Goal: Task Accomplishment & Management: Use online tool/utility

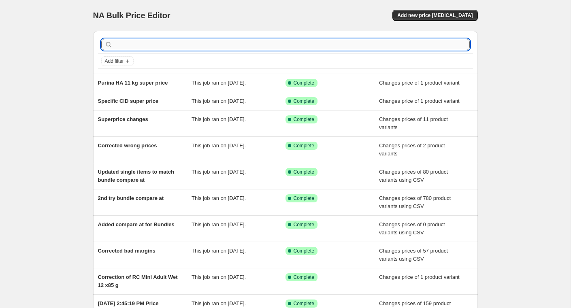
click at [145, 46] on input "text" at bounding box center [292, 44] width 356 height 11
paste input "Alvar Pet Wild Deer Hundgodis 80 g"
type input "Alvar Pet Wild Deer Hundgodis 80 g"
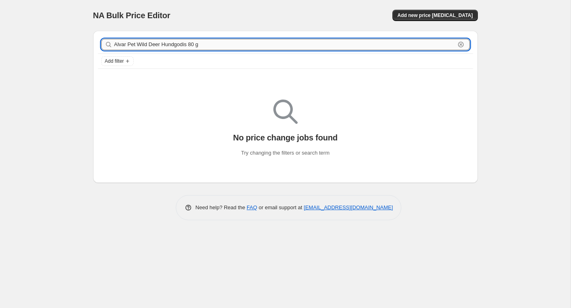
click at [162, 45] on input "Alvar Pet Wild Deer Hundgodis 80 g" at bounding box center [284, 44] width 341 height 11
type input "Alvar Pet"
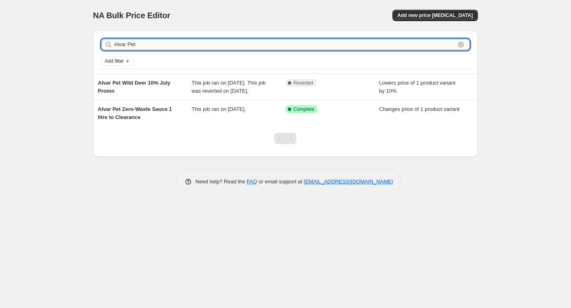
click at [179, 43] on input "Alvar Pet" at bounding box center [284, 44] width 341 height 11
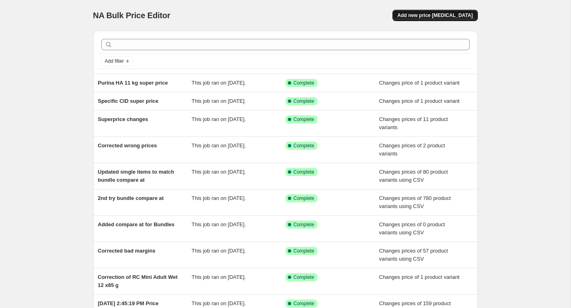
click at [430, 13] on span "Add new price change job" at bounding box center [434, 15] width 75 height 6
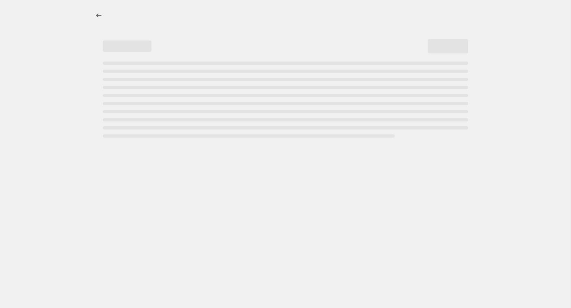
select select "percentage"
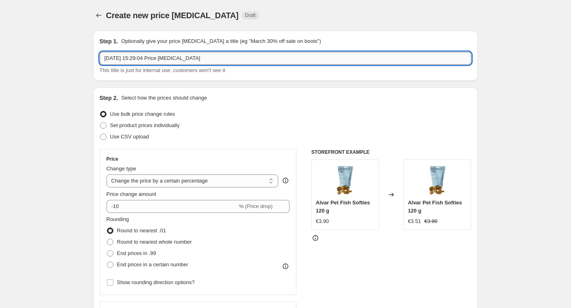
click at [212, 56] on input "13 Aug 2025, 15:29:04 Price change job" at bounding box center [286, 58] width 372 height 13
paste input "Alvar Pet Wild Deer Hundgodis 80 g"
type input "Alvar Pet Wild Deer -30 %"
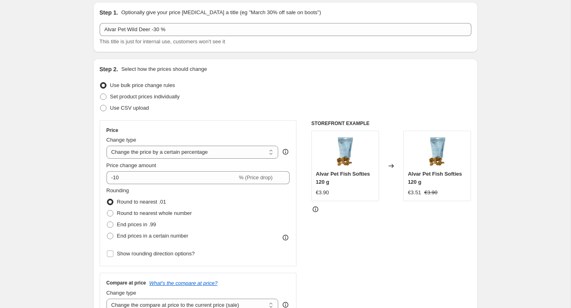
scroll to position [29, 0]
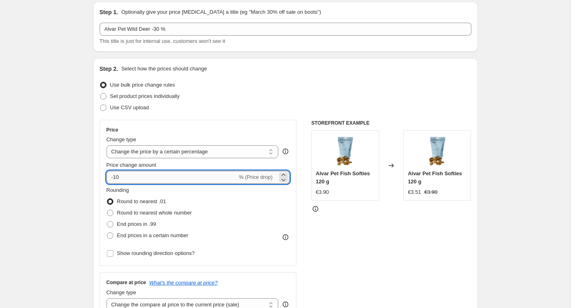
click at [121, 177] on input "-10" at bounding box center [171, 177] width 131 height 13
type input "-30"
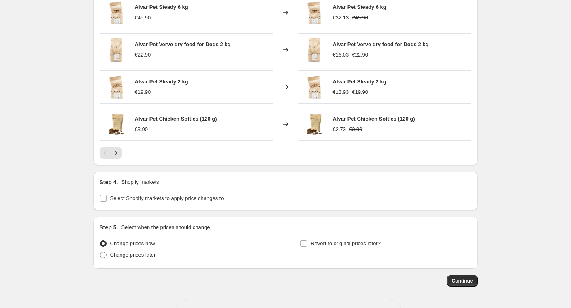
scroll to position [544, 0]
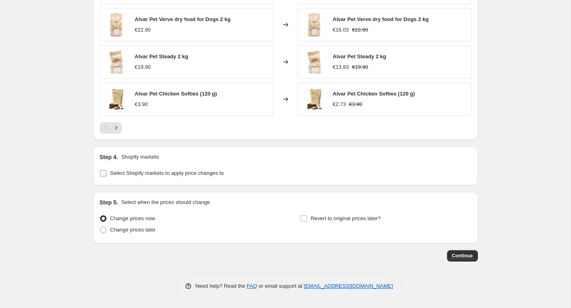
click at [139, 170] on span "Select Shopify markets to apply price changes to" at bounding box center [167, 173] width 114 height 6
click at [106, 170] on input "Select Shopify markets to apply price changes to" at bounding box center [103, 173] width 6 height 6
checkbox input "true"
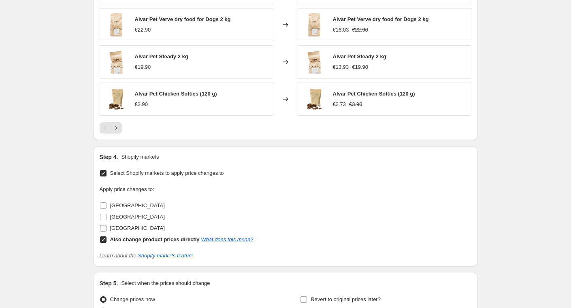
click at [119, 225] on span "Sweden" at bounding box center [137, 228] width 55 height 6
click at [106, 225] on input "Sweden" at bounding box center [103, 228] width 6 height 6
checkbox input "true"
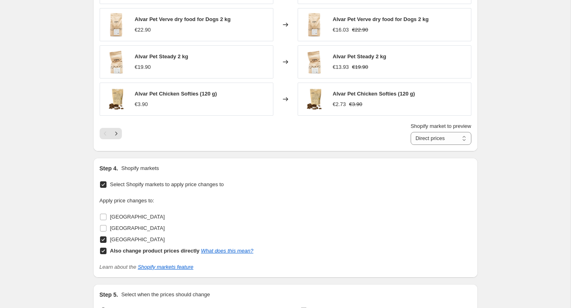
click at [116, 248] on b "Also change product prices directly" at bounding box center [154, 251] width 89 height 6
click at [106, 248] on input "Also change product prices directly What does this mean?" at bounding box center [103, 251] width 6 height 6
checkbox input "false"
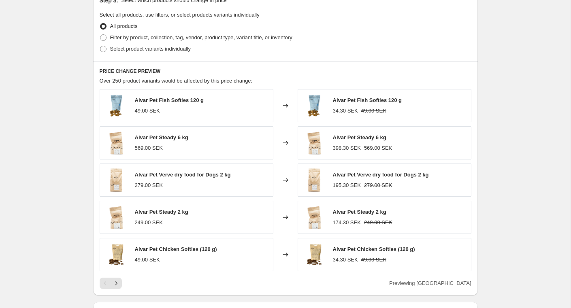
scroll to position [385, 0]
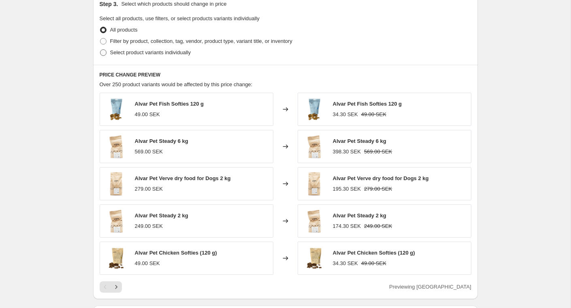
click at [141, 52] on span "Select product variants individually" at bounding box center [150, 52] width 81 height 6
click at [100, 50] on input "Select product variants individually" at bounding box center [100, 49] width 0 height 0
radio input "true"
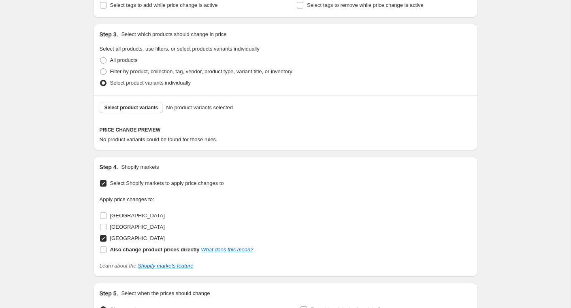
scroll to position [340, 0]
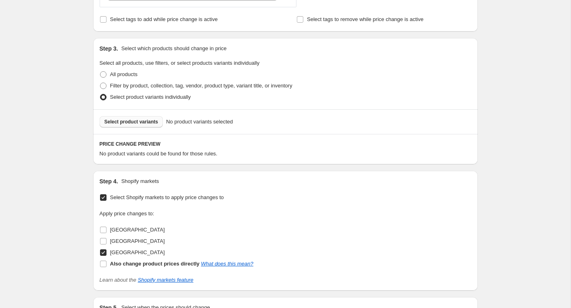
click at [155, 120] on span "Select product variants" at bounding box center [131, 122] width 54 height 6
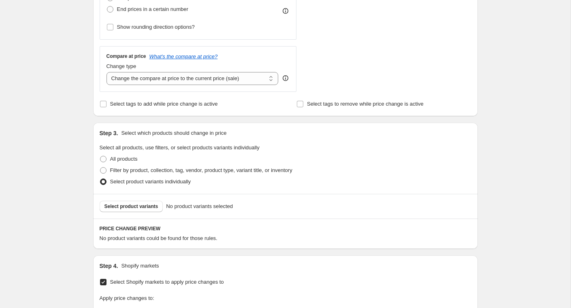
scroll to position [277, 0]
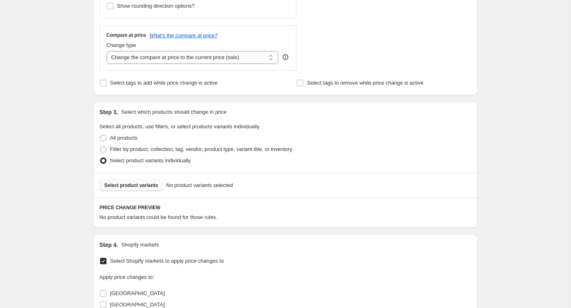
click at [133, 183] on span "Select product variants" at bounding box center [131, 185] width 54 height 6
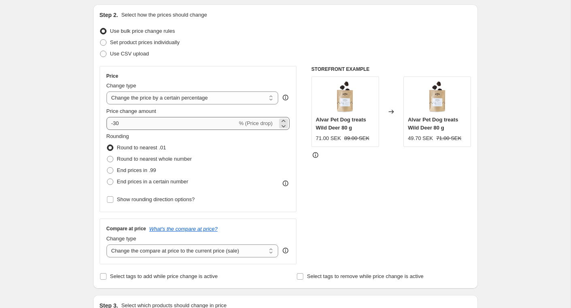
scroll to position [82, 0]
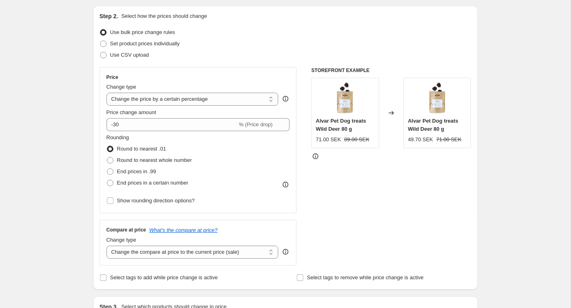
click at [138, 36] on label "Use bulk price change rules" at bounding box center [137, 32] width 75 height 11
click at [100, 30] on input "Use bulk price change rules" at bounding box center [100, 29] width 0 height 0
click at [132, 42] on span "Set product prices individually" at bounding box center [145, 43] width 70 height 6
click at [100, 41] on input "Set product prices individually" at bounding box center [100, 40] width 0 height 0
radio input "true"
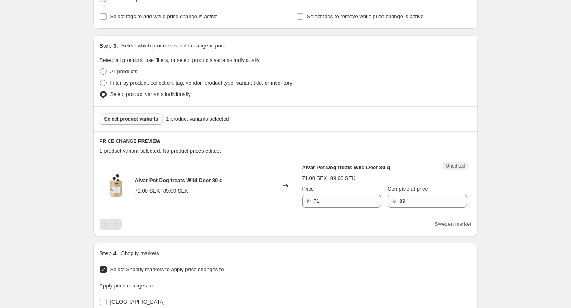
scroll to position [148, 0]
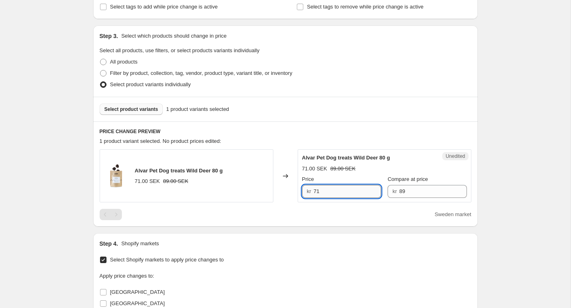
click at [354, 189] on input "71" at bounding box center [347, 191] width 68 height 13
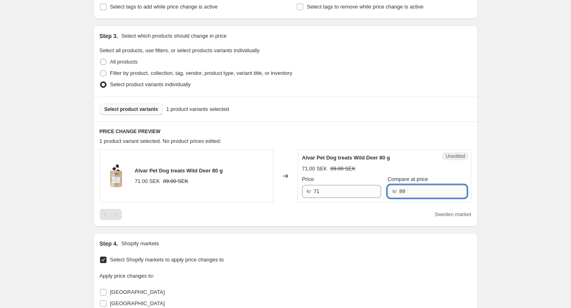
click at [427, 191] on input "89" at bounding box center [433, 191] width 68 height 13
click at [337, 192] on input "71" at bounding box center [347, 191] width 68 height 13
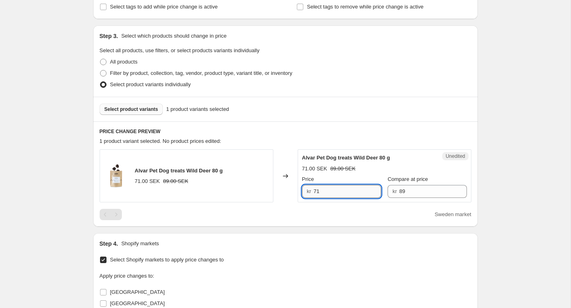
click at [337, 192] on input "71" at bounding box center [347, 191] width 68 height 13
type input "62.3"
click at [521, 203] on div "Create new price change job. This page is ready Create new price change job Dra…" at bounding box center [285, 165] width 571 height 626
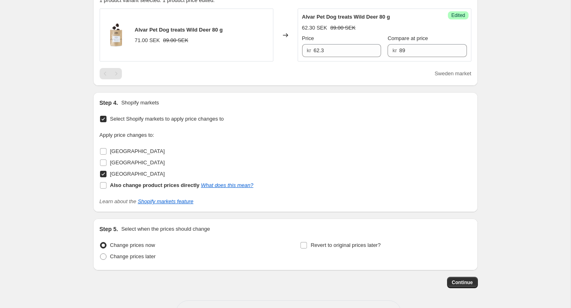
scroll to position [317, 0]
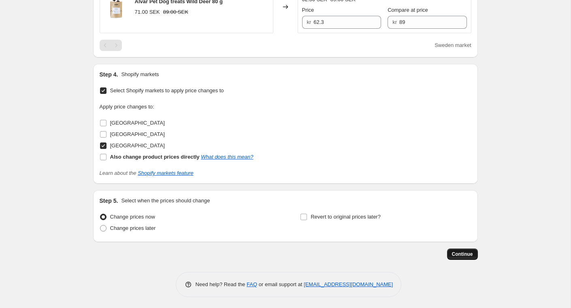
click at [467, 253] on span "Continue" at bounding box center [462, 254] width 21 height 6
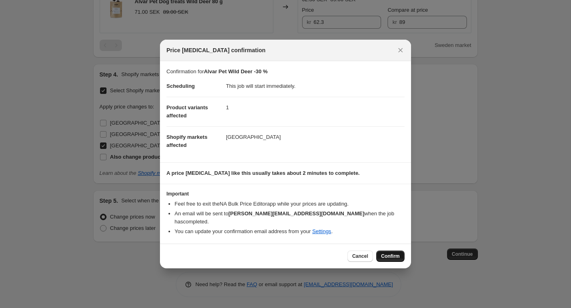
click at [389, 253] on span "Confirm" at bounding box center [390, 256] width 19 height 6
